Goal: Register for event/course

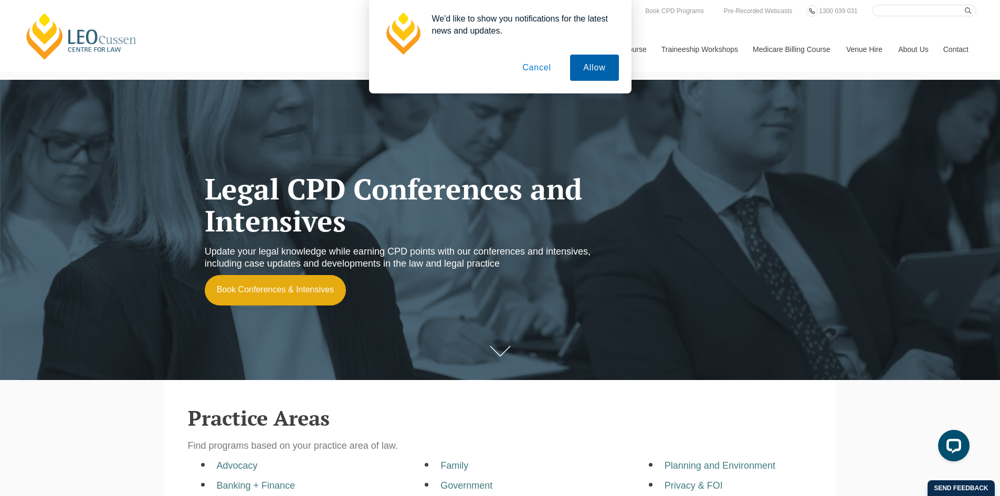
click at [585, 68] on button "Allow" at bounding box center [594, 68] width 48 height 26
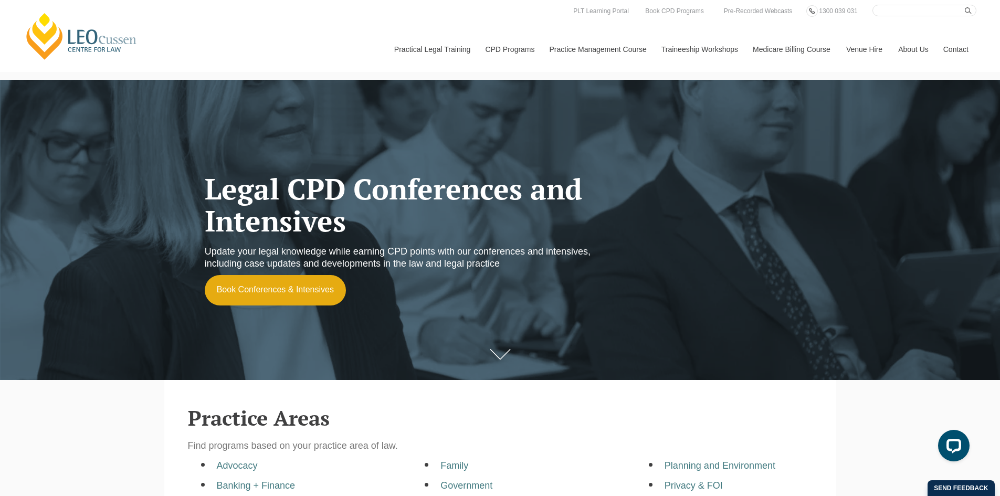
click at [498, 353] on icon at bounding box center [500, 354] width 21 height 10
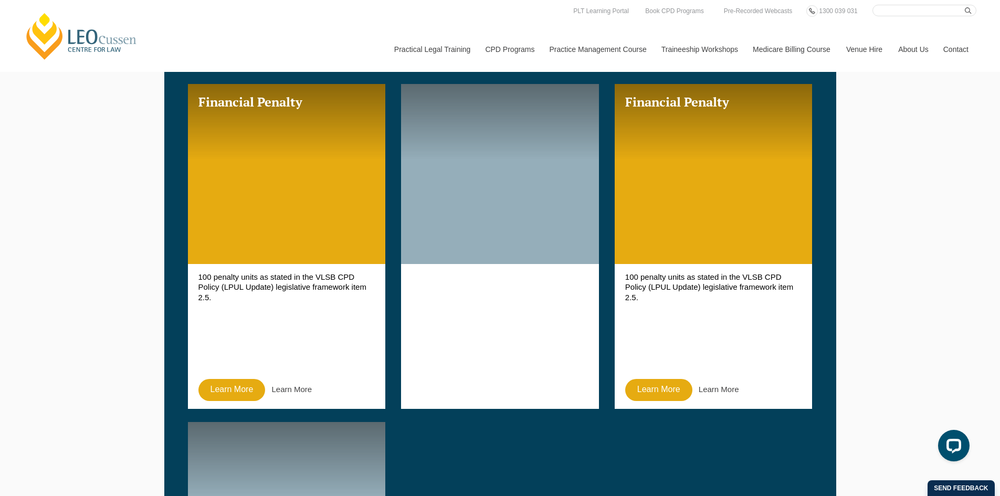
scroll to position [756, 0]
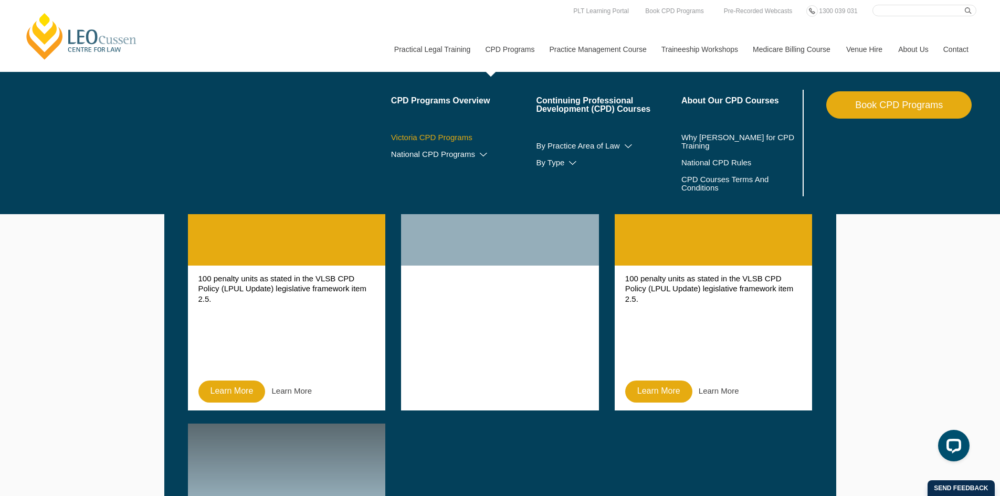
click at [466, 136] on link "Victoria CPD Programs" at bounding box center [463, 137] width 145 height 8
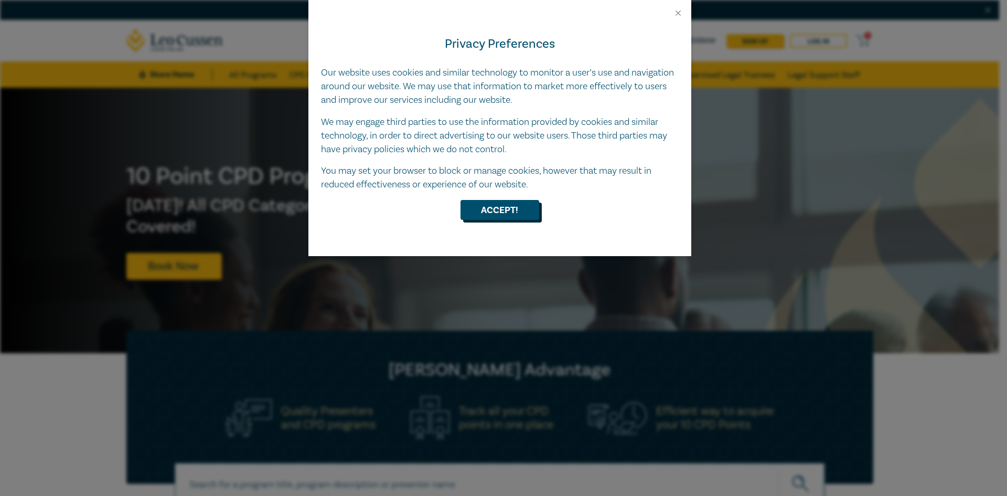
click at [507, 210] on button "Accept!" at bounding box center [500, 210] width 79 height 20
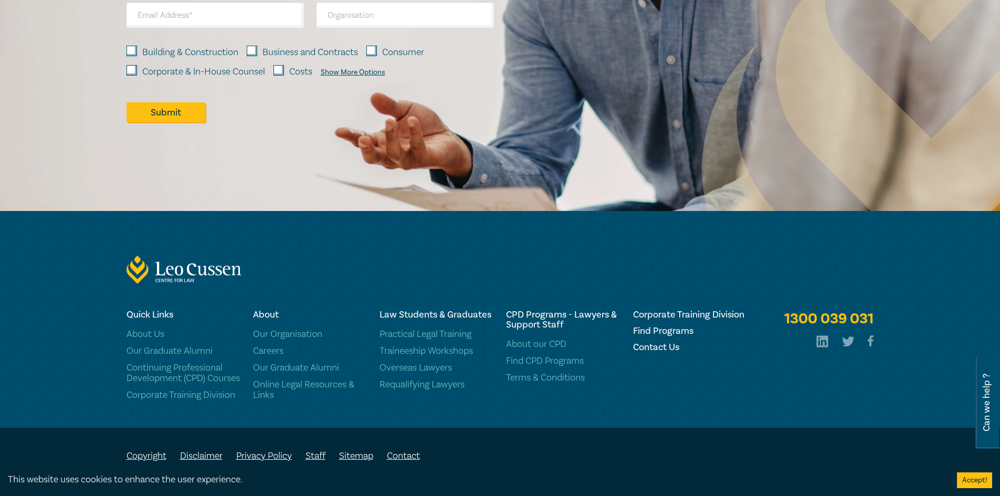
scroll to position [1576, 0]
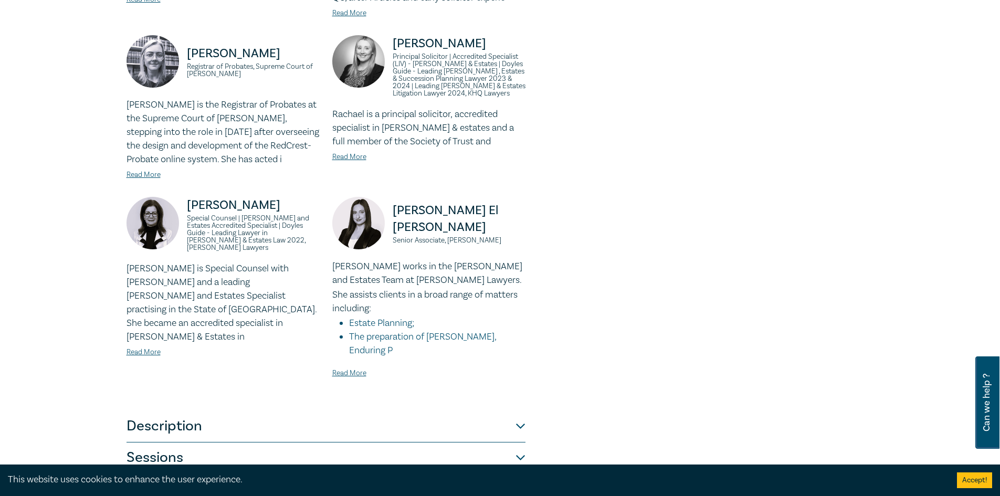
scroll to position [787, 0]
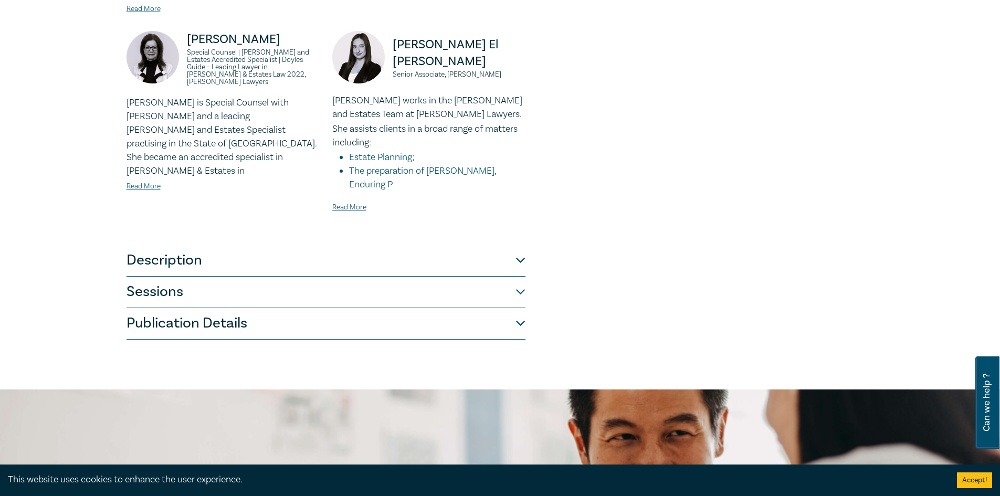
click at [513, 277] on button "Sessions" at bounding box center [325, 292] width 399 height 31
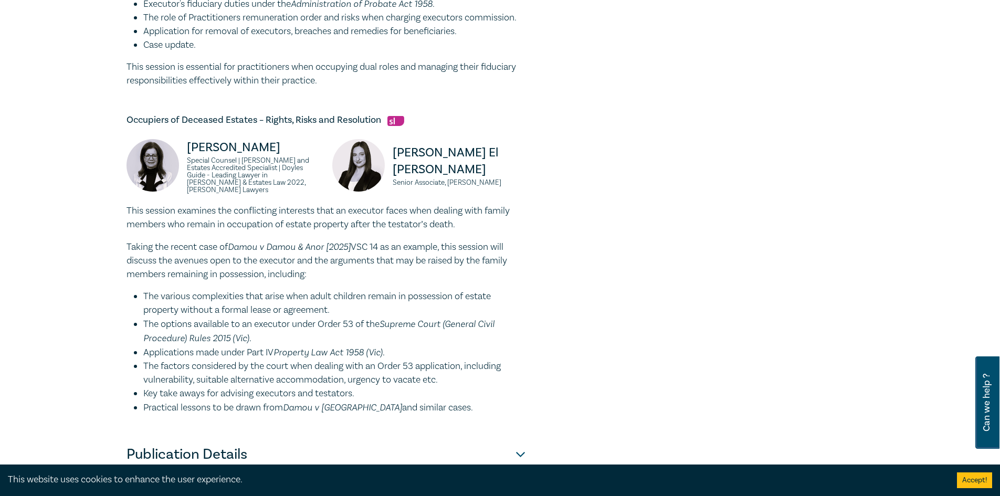
scroll to position [1627, 0]
drag, startPoint x: 888, startPoint y: 75, endPoint x: 891, endPoint y: 36, distance: 38.4
